Goal: Transaction & Acquisition: Purchase product/service

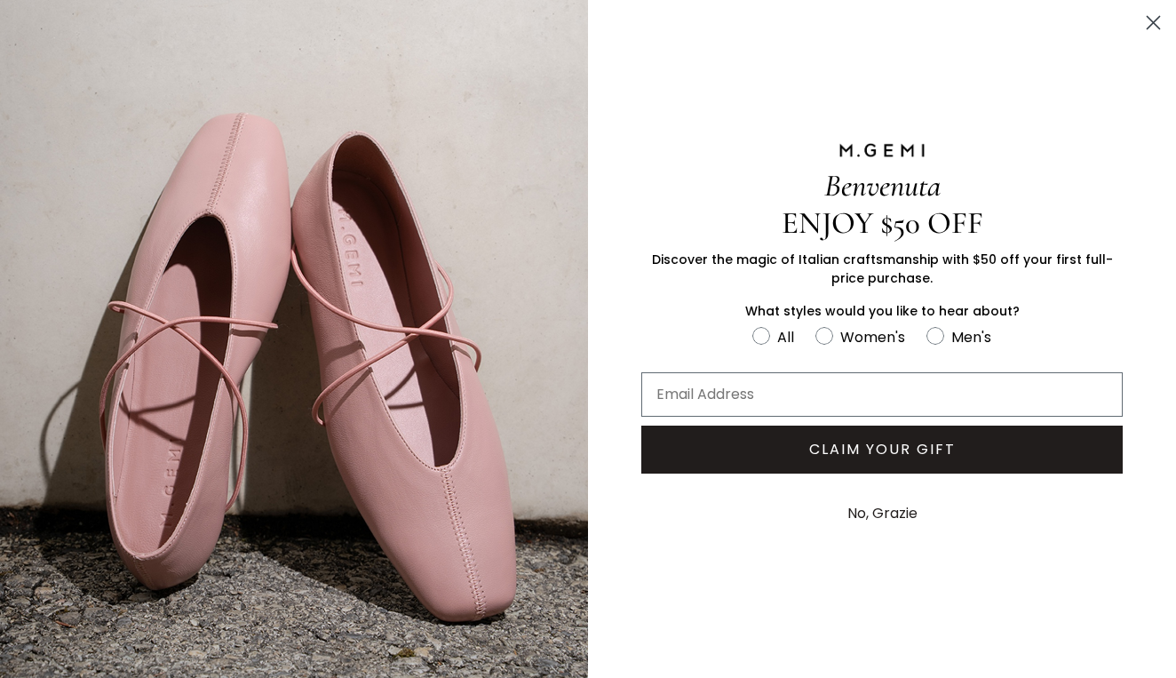
click at [1155, 15] on circle "Close dialog" at bounding box center [1152, 22] width 29 height 29
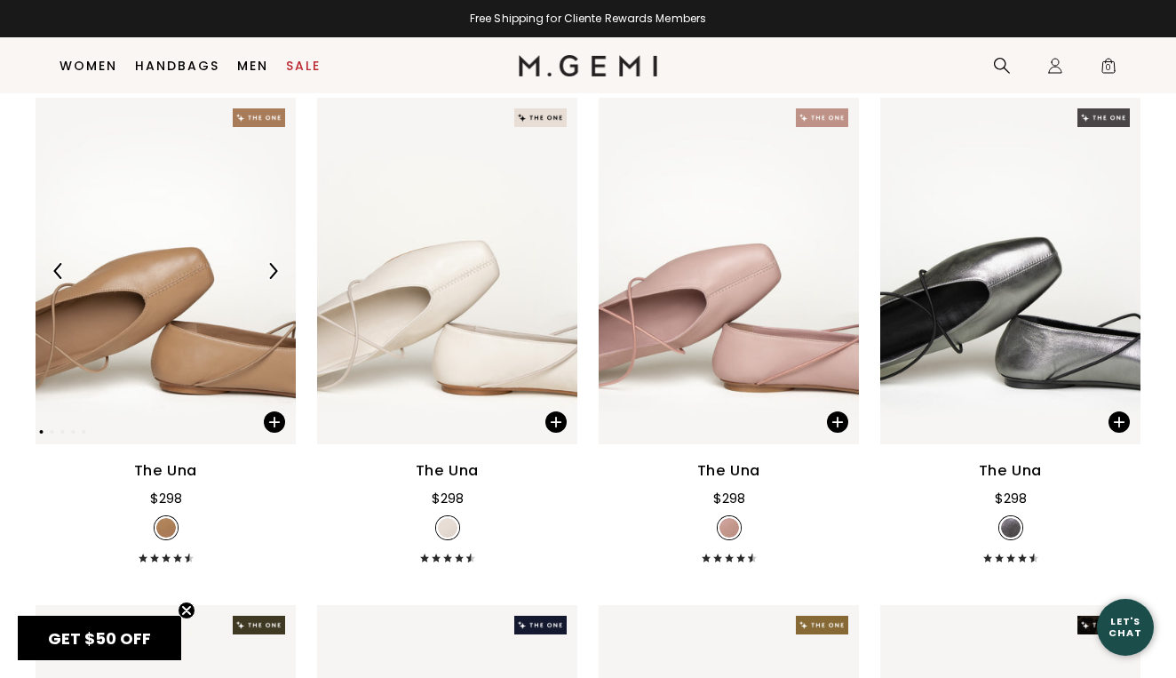
scroll to position [754, 0]
click at [171, 369] on img at bounding box center [166, 270] width 260 height 347
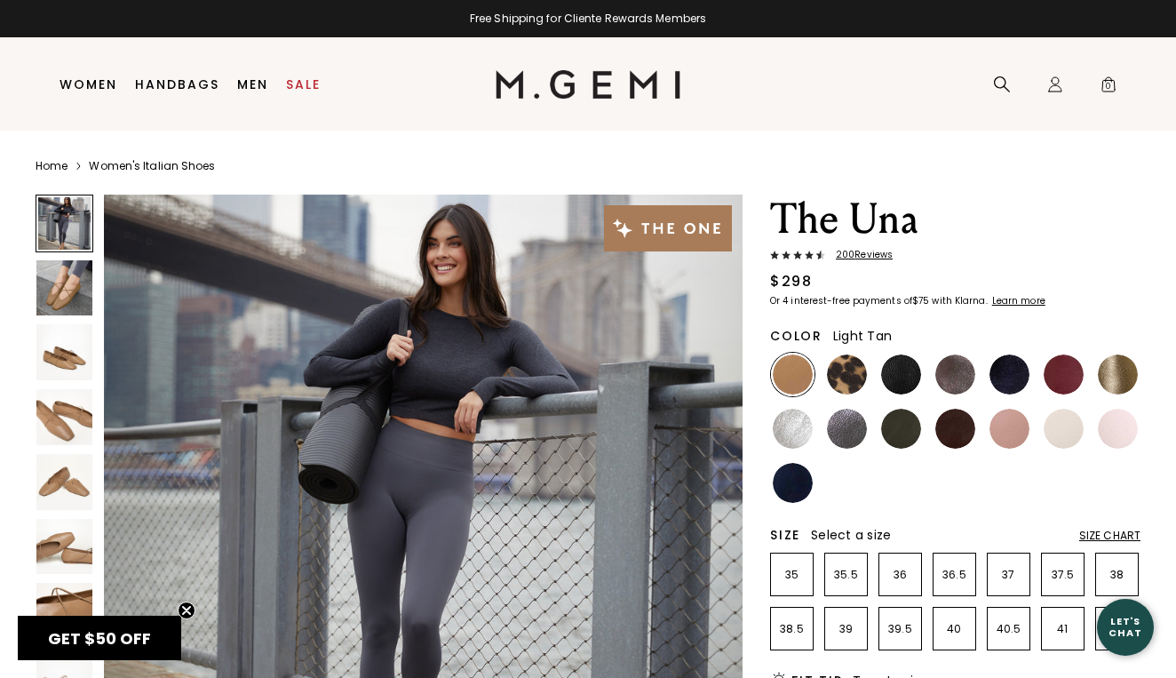
click at [1114, 531] on div "Size Chart" at bounding box center [1109, 535] width 61 height 14
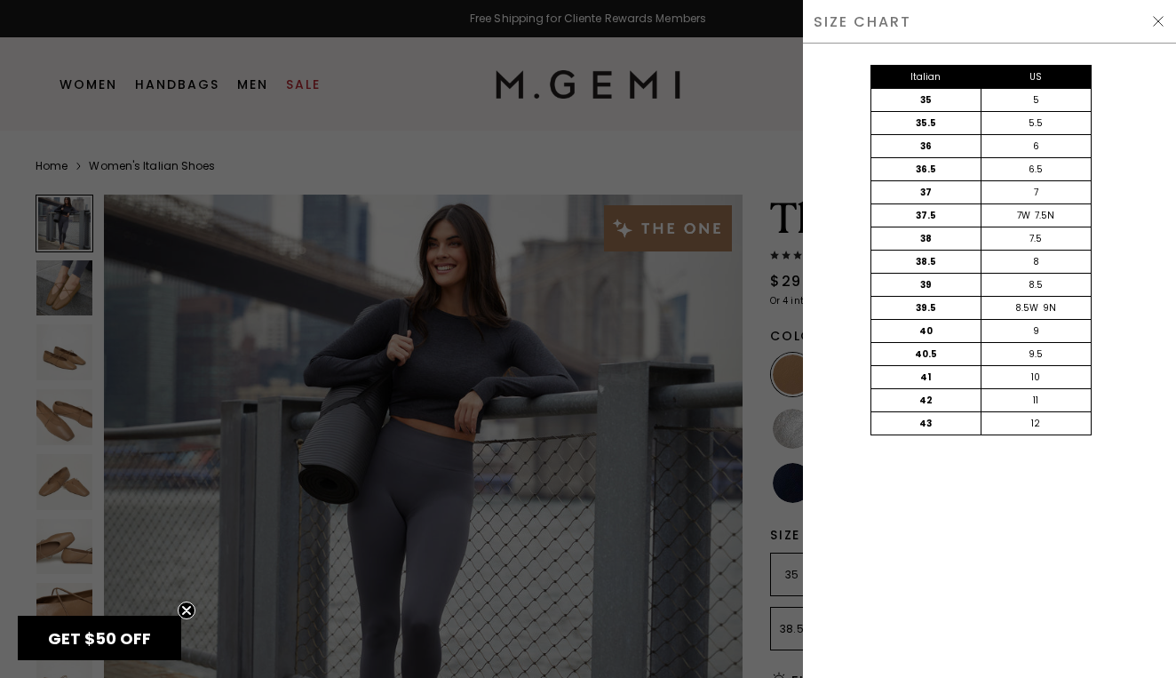
click at [992, 549] on div "Italian US 35 5 35.5 5.5 36 6 36.5 6.5 37 7 37.5 7W 7.5N 38 7.5 38.5 8 39 8.5 3…" at bounding box center [989, 361] width 373 height 634
click at [1156, 26] on img at bounding box center [1158, 21] width 14 height 14
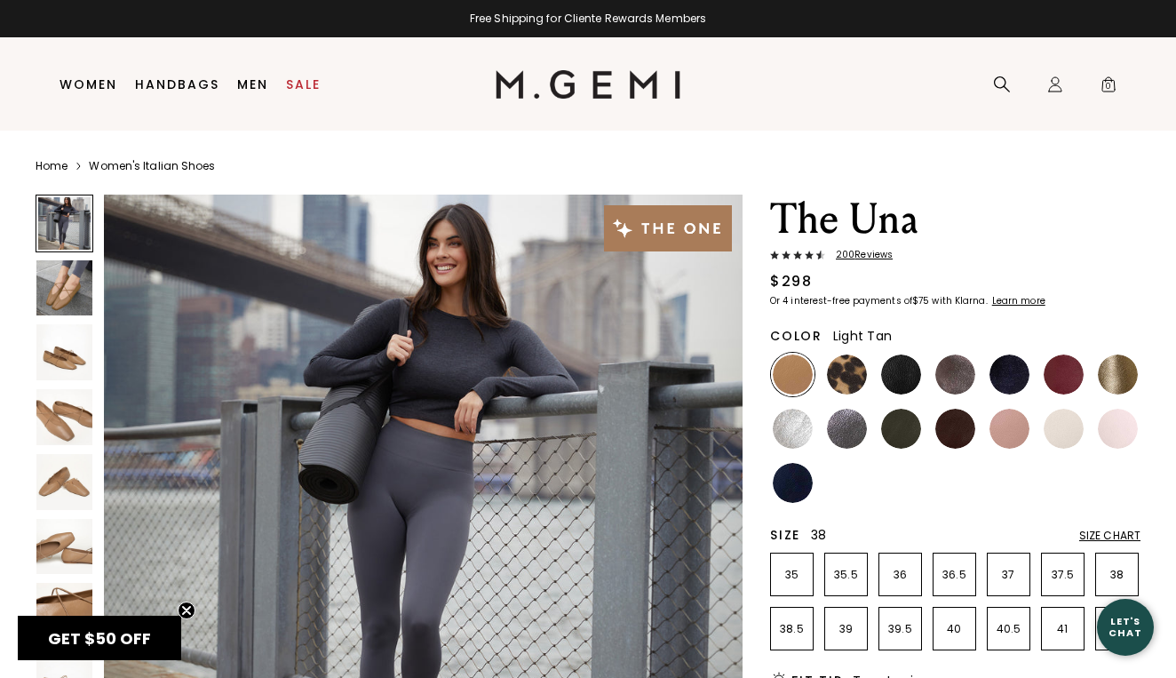
click at [1118, 562] on li "38" at bounding box center [1117, 574] width 44 height 44
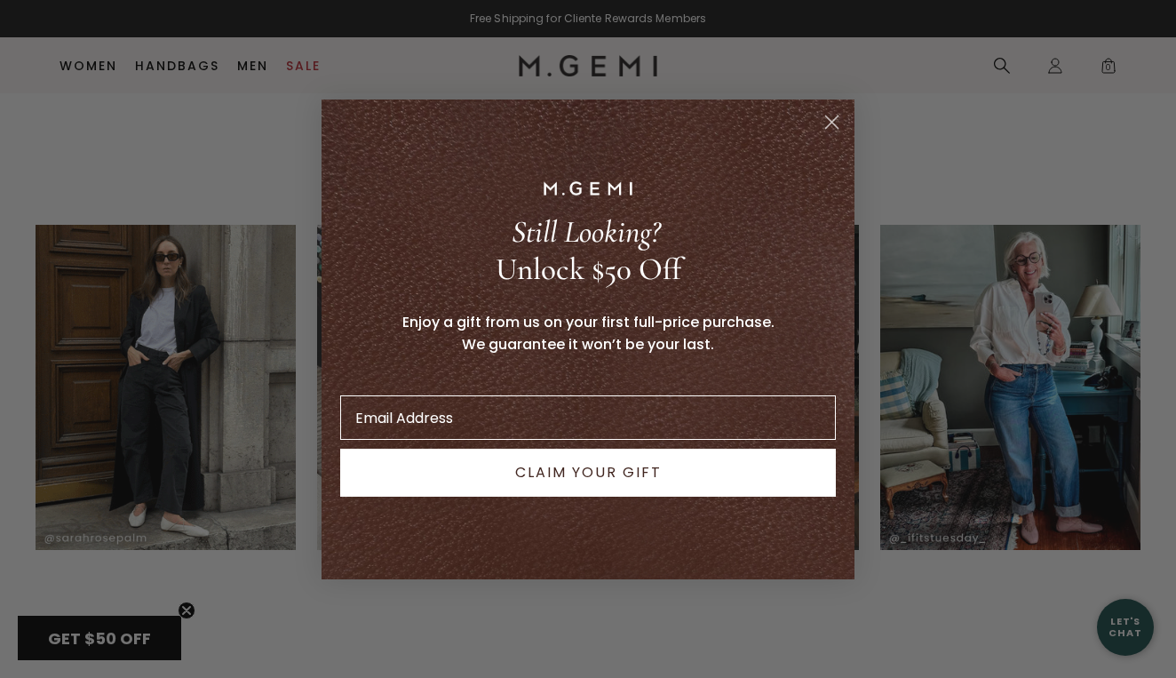
scroll to position [2489, 0]
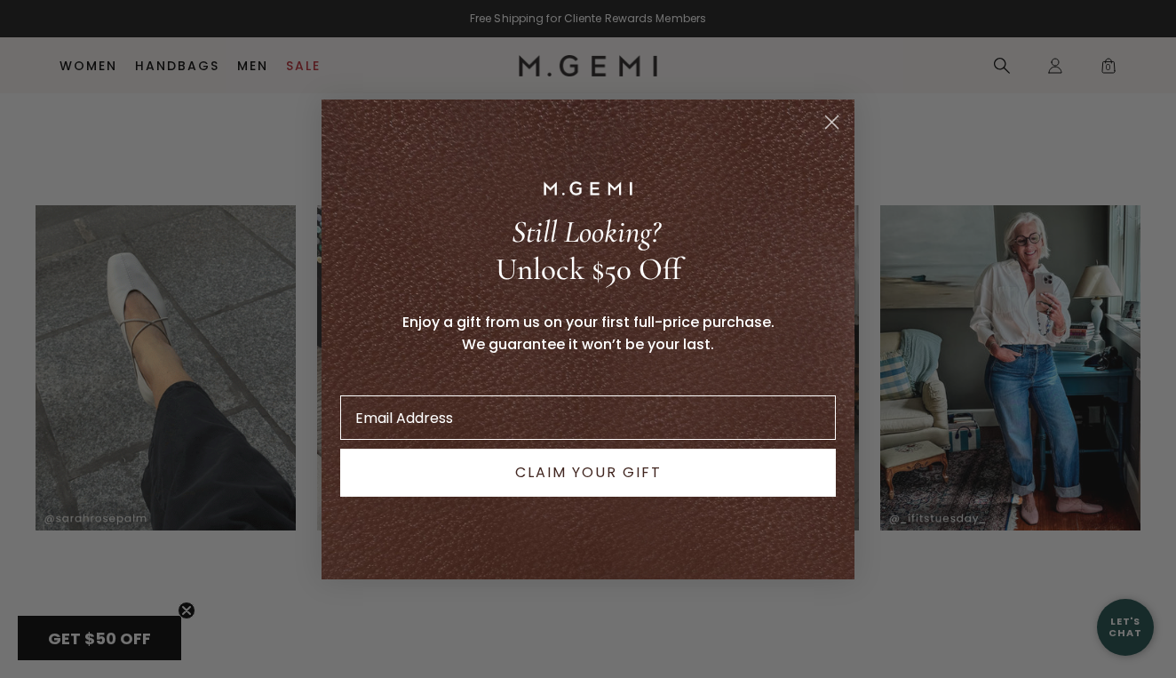
click at [828, 125] on icon "Close dialog" at bounding box center [832, 121] width 12 height 12
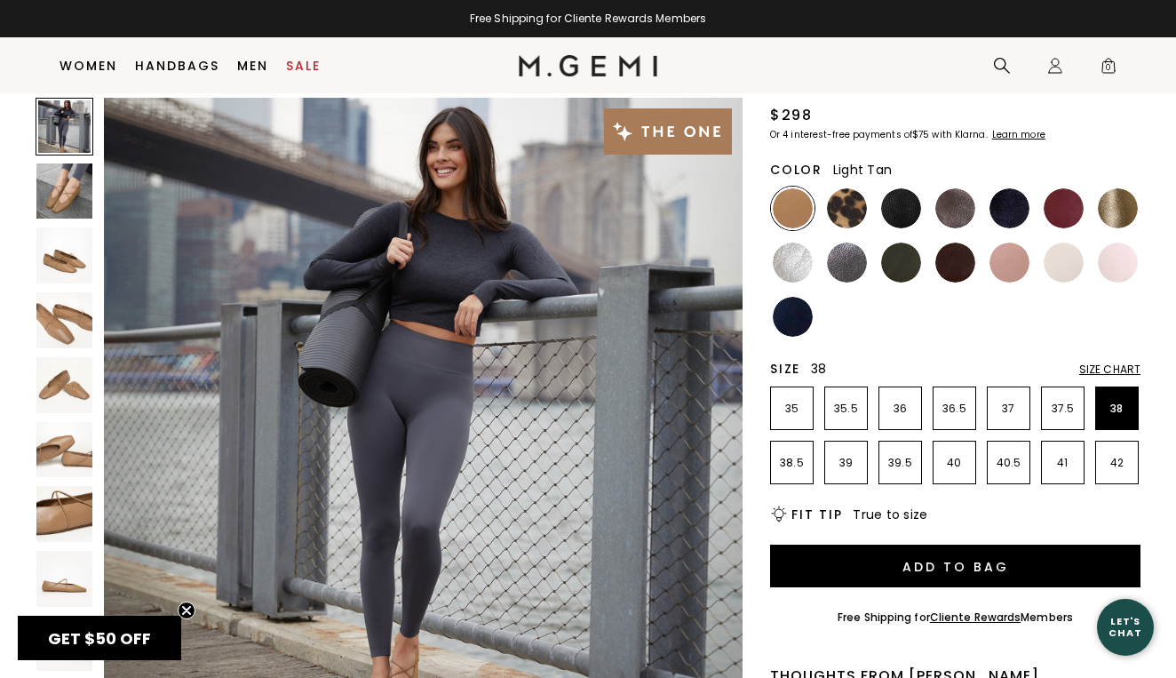
scroll to position [117, 0]
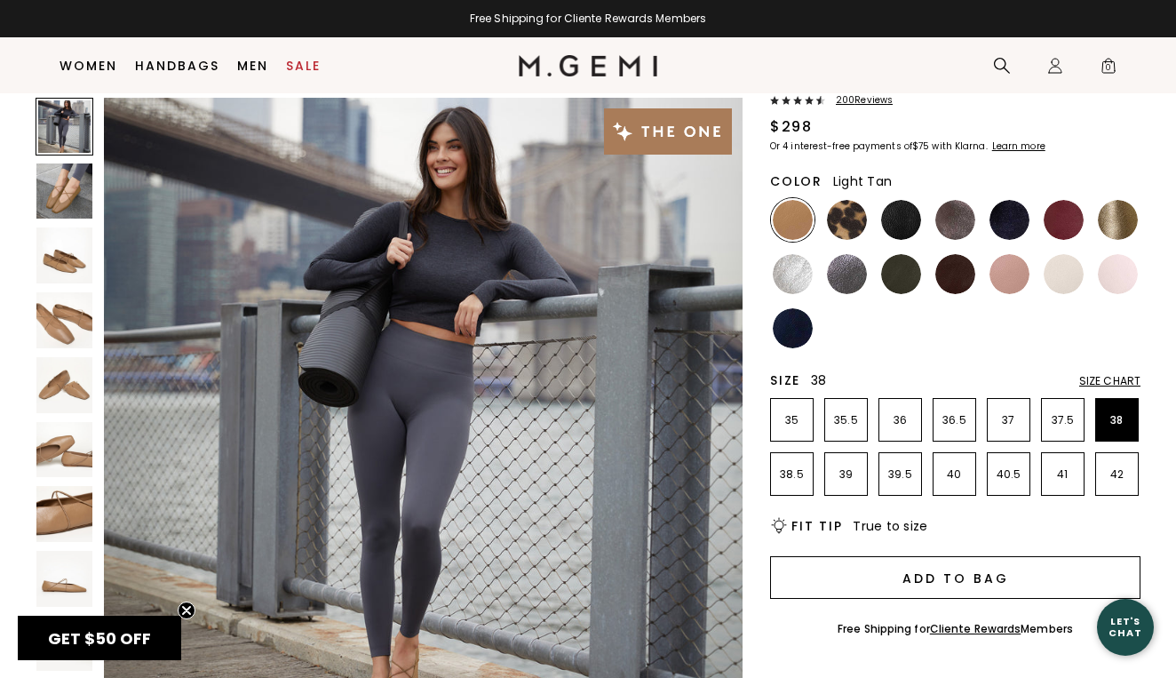
click at [932, 568] on button "Add to Bag" at bounding box center [955, 577] width 370 height 43
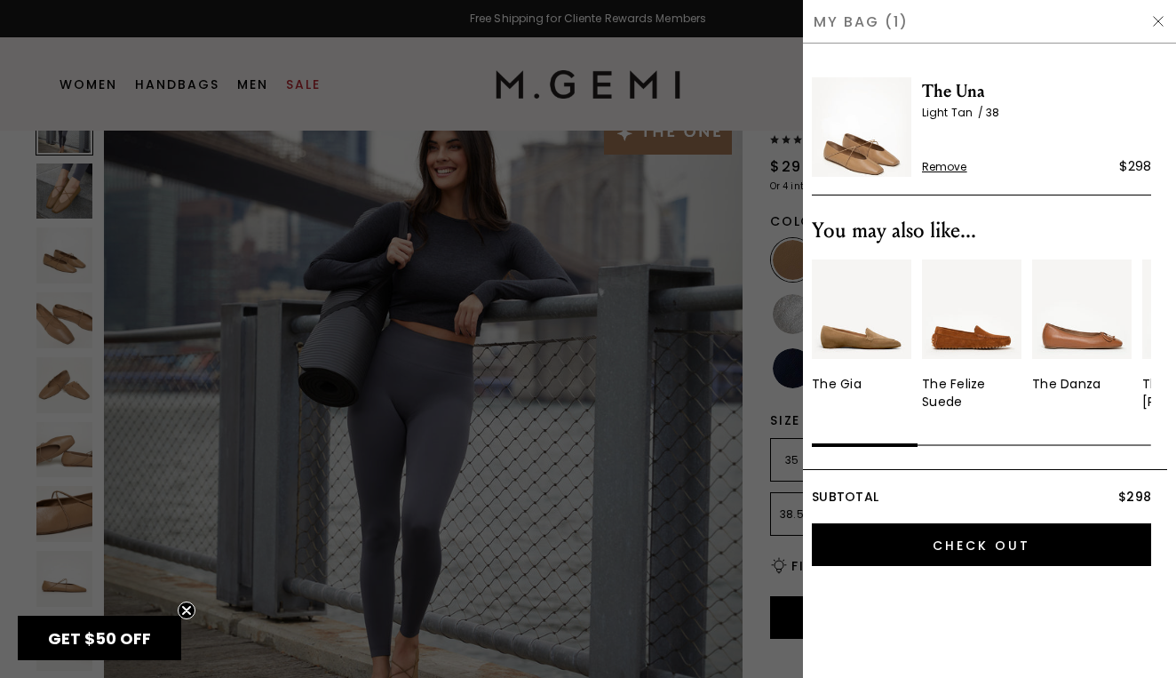
scroll to position [0, 0]
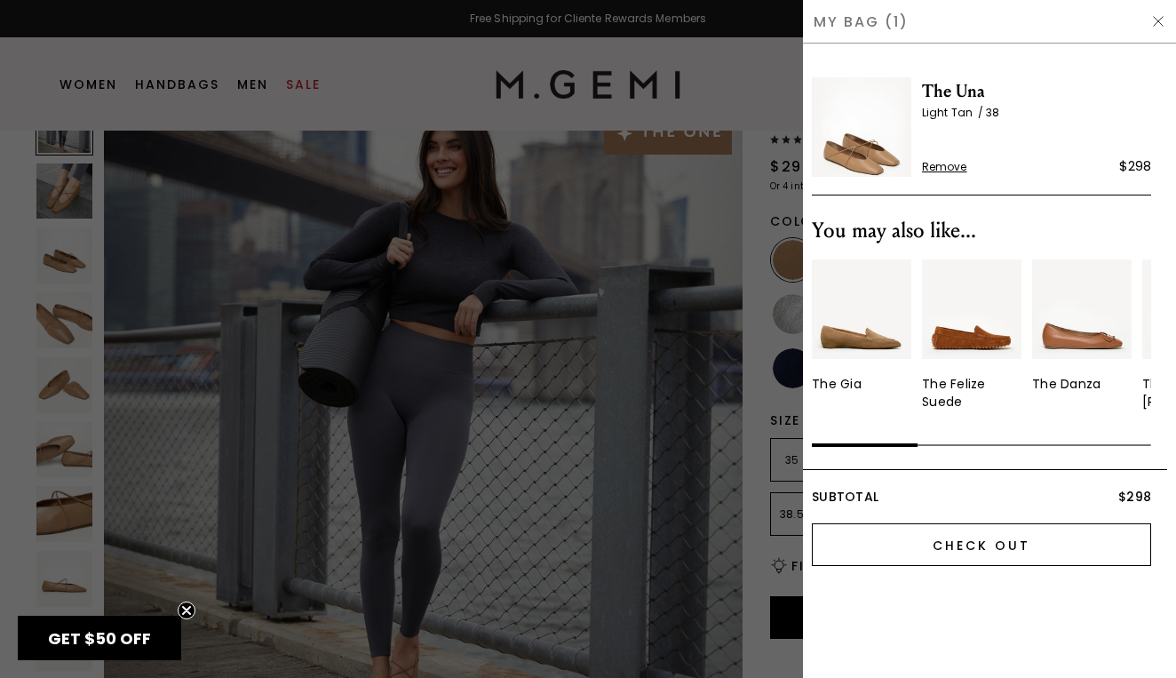
click at [975, 528] on input "Check Out" at bounding box center [981, 544] width 339 height 43
